Goal: Information Seeking & Learning: Learn about a topic

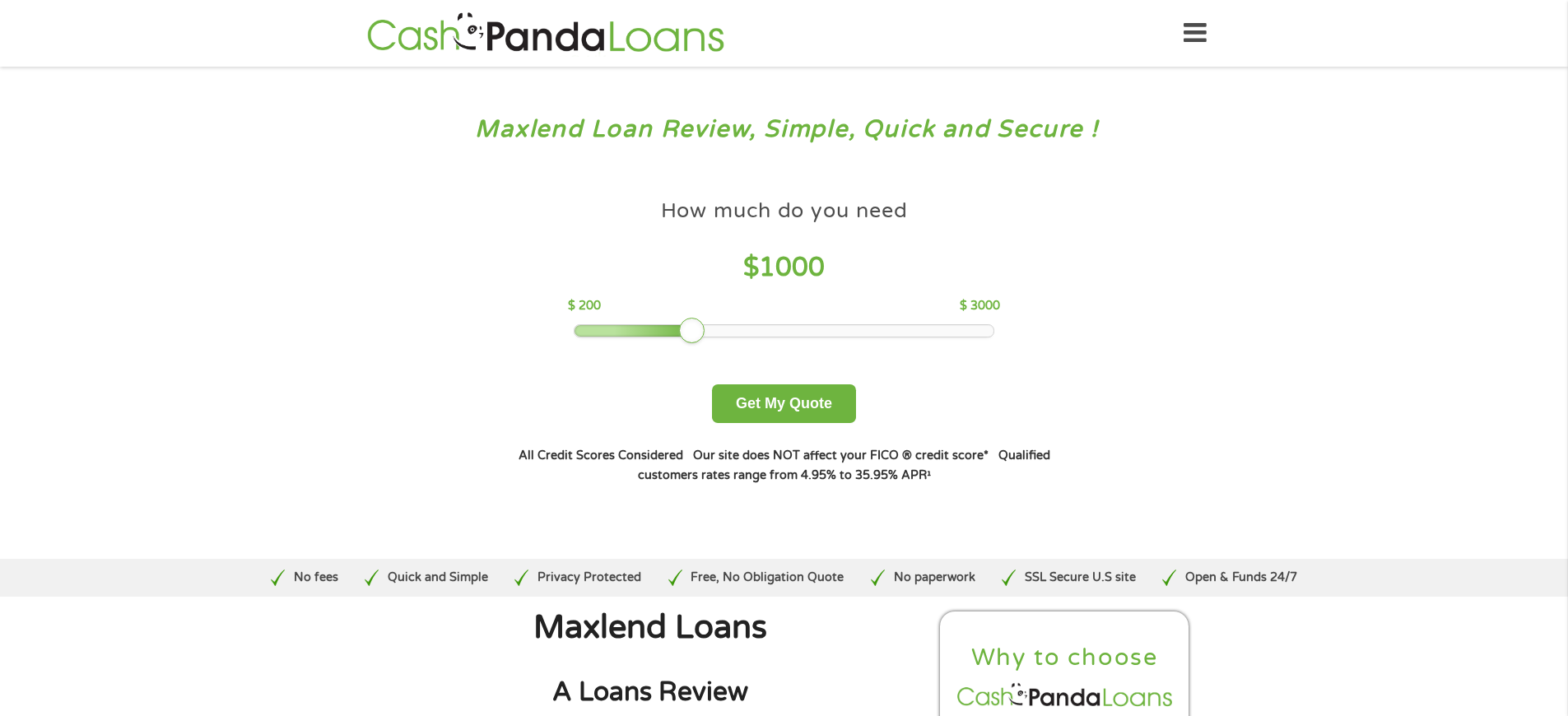
scroll to position [4476, 0]
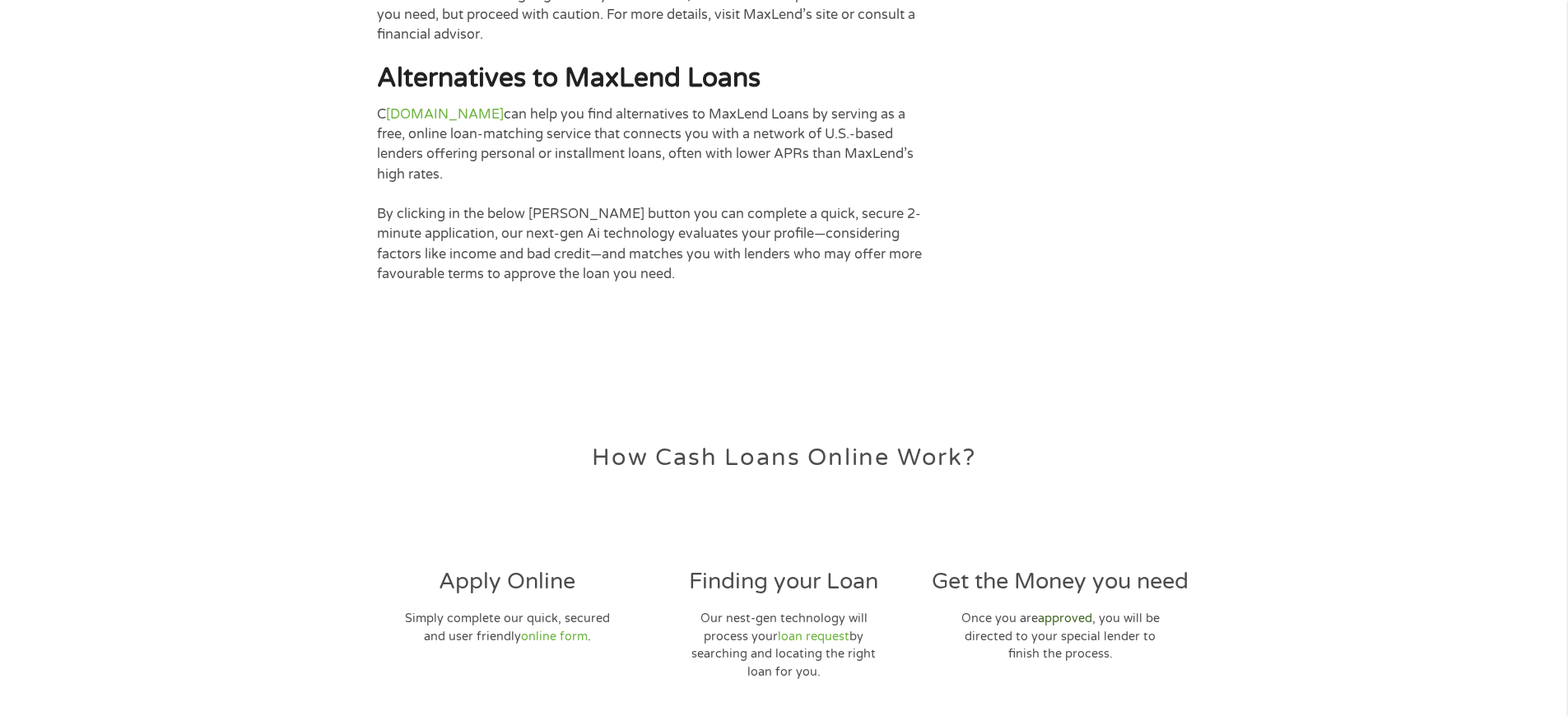
click at [1063, 612] on link "approved" at bounding box center [1064, 619] width 54 height 14
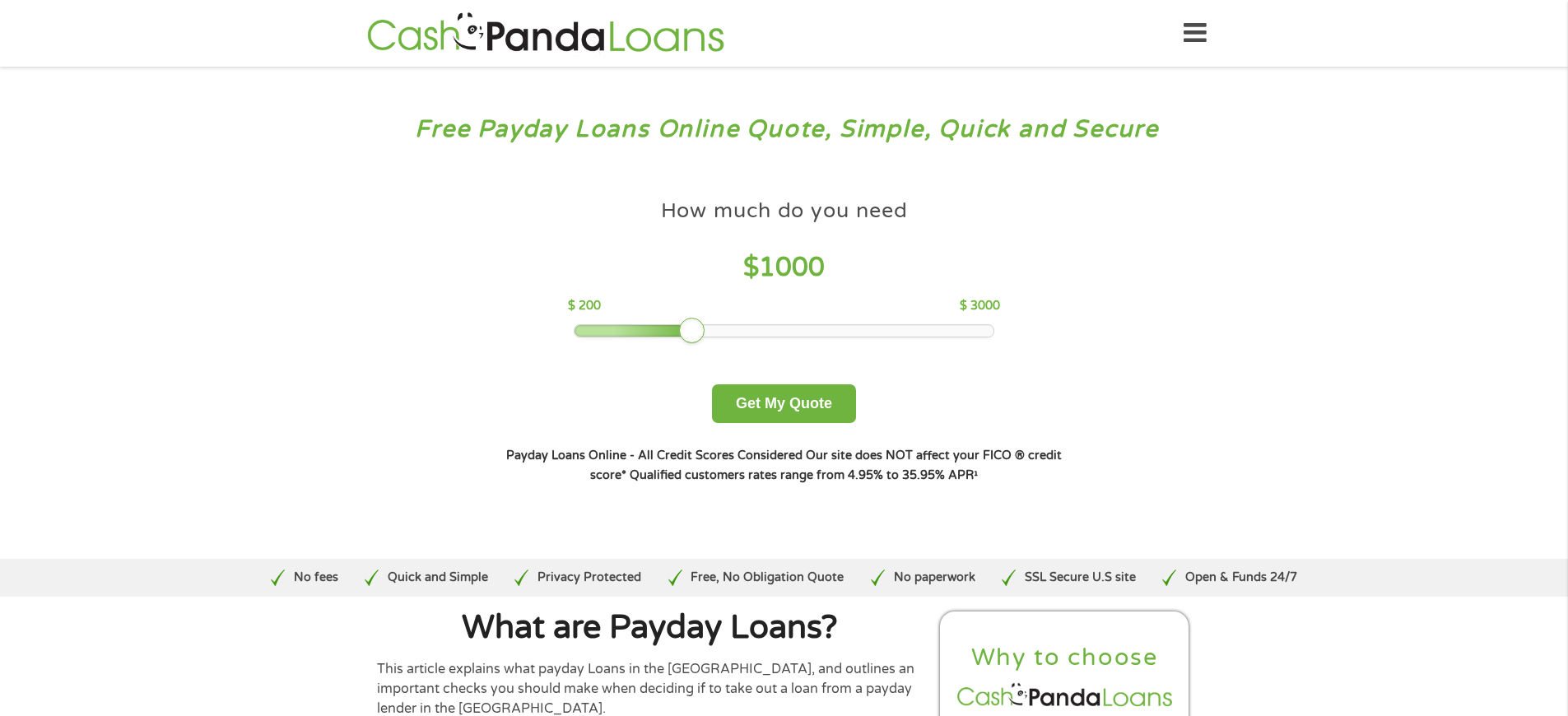
scroll to position [5393, 0]
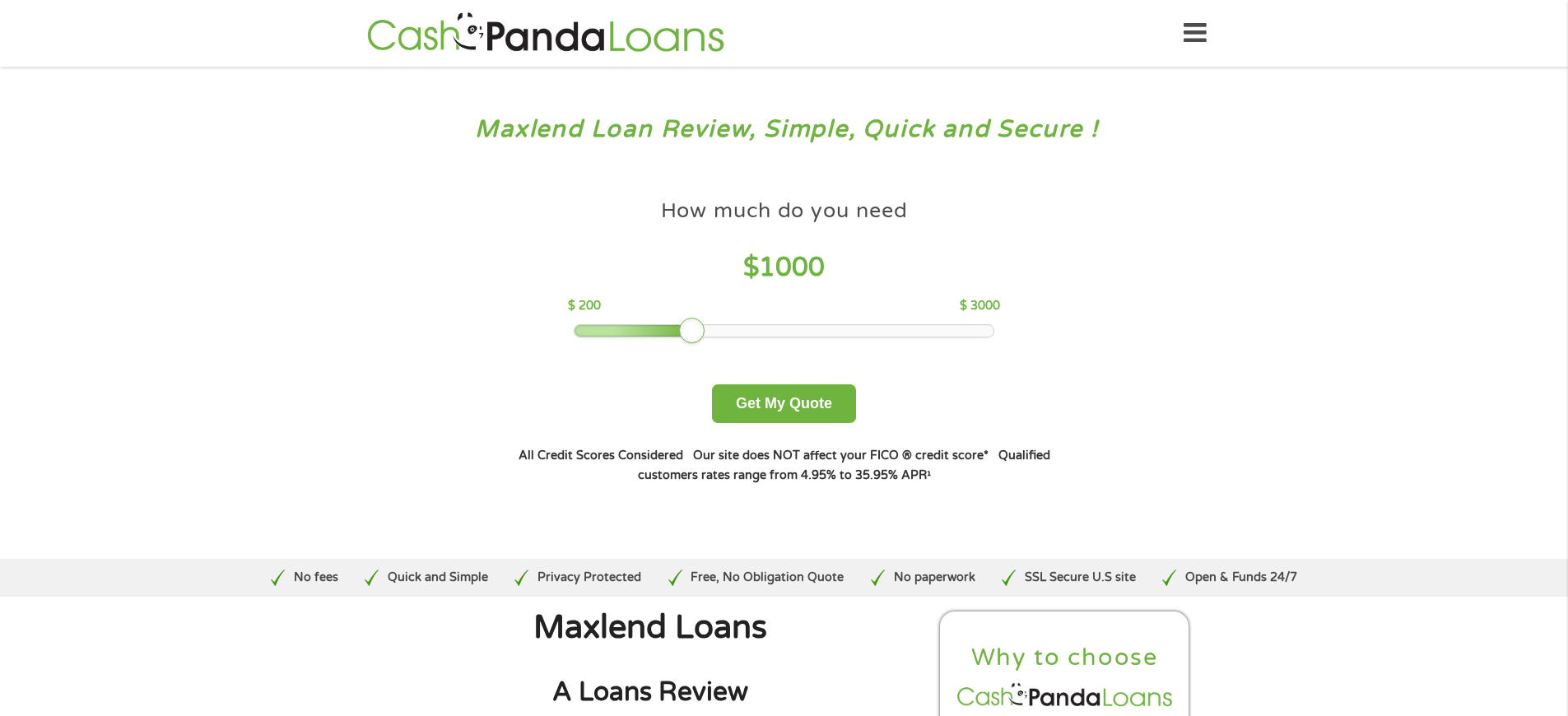
scroll to position [5706, 0]
